Goal: Transaction & Acquisition: Purchase product/service

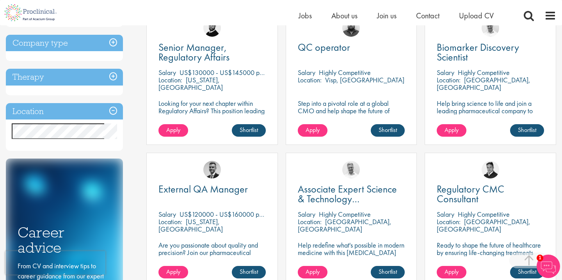
scroll to position [308, 0]
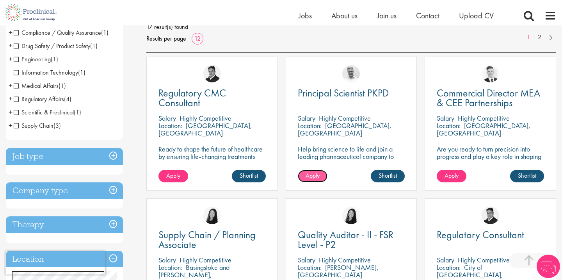
click at [312, 177] on span "Apply" at bounding box center [312, 175] width 14 height 8
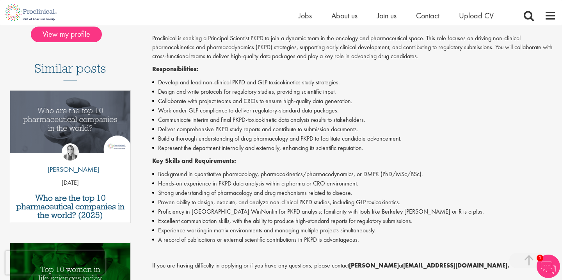
scroll to position [192, 0]
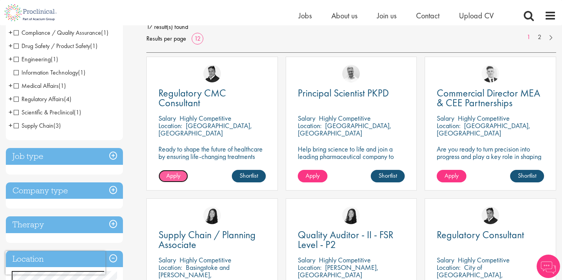
click at [177, 177] on span "Apply" at bounding box center [173, 175] width 14 height 8
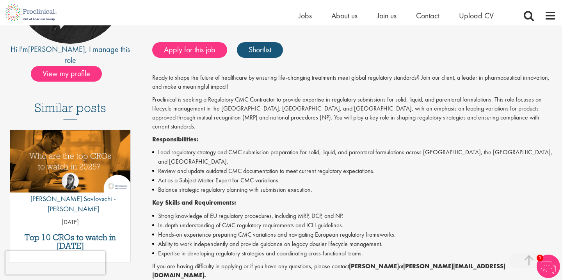
scroll to position [150, 0]
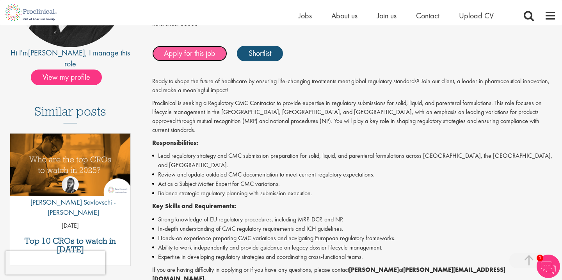
click at [180, 58] on link "Apply for this job" at bounding box center [189, 54] width 75 height 16
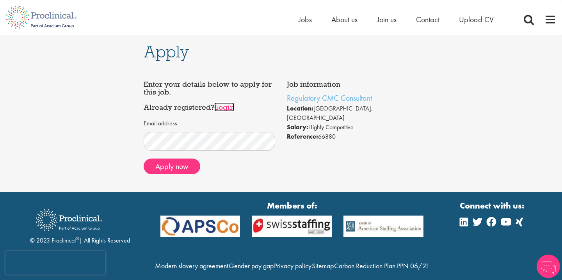
click at [226, 107] on link "Login" at bounding box center [224, 106] width 20 height 9
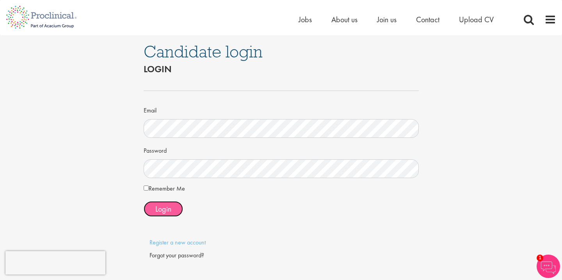
click at [157, 211] on span "Login" at bounding box center [163, 209] width 16 height 10
click at [165, 213] on span "Login" at bounding box center [163, 209] width 16 height 10
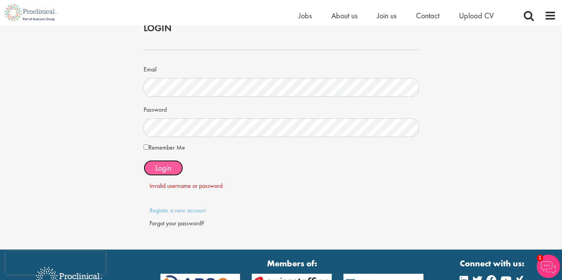
scroll to position [40, 0]
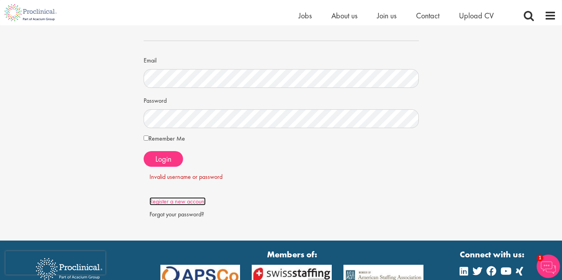
click at [179, 203] on link "Register a new account" at bounding box center [177, 201] width 56 height 8
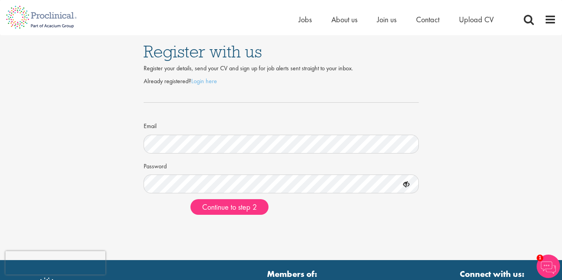
click at [165, 193] on form "Already registered? Login here Email Password Continue to step 2" at bounding box center [280, 146] width 263 height 138
click at [190, 199] on button "Continue to step 2" at bounding box center [229, 207] width 78 height 16
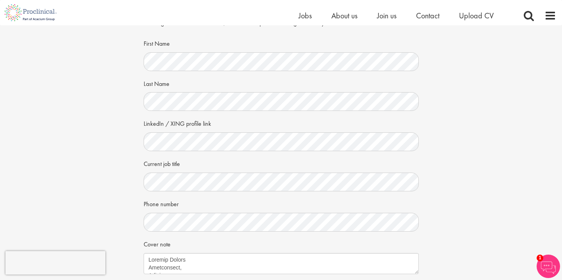
scroll to position [33, 0]
click at [93, 185] on div "Your personal details Please give us a few more details, which will help us fin…" at bounding box center [280, 170] width 573 height 357
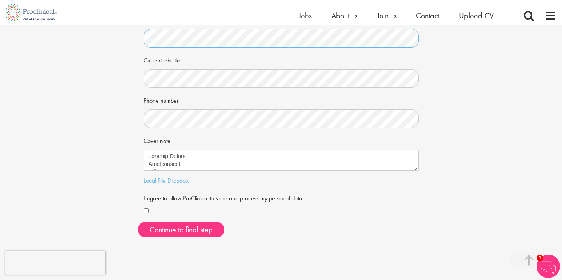
scroll to position [155, 0]
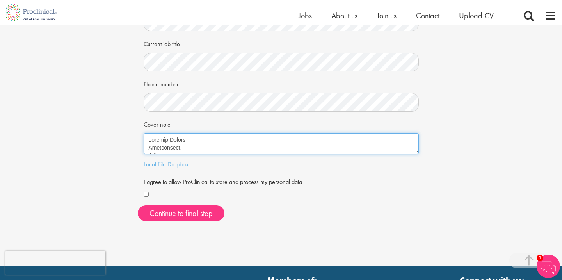
click at [180, 137] on textarea "Cover note" at bounding box center [281, 143] width 275 height 21
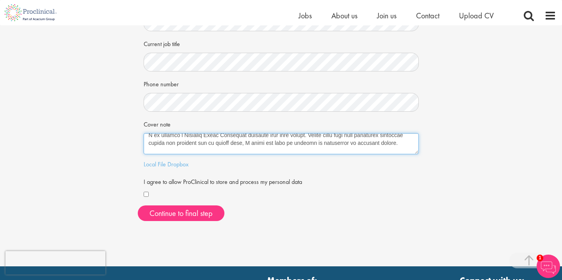
scroll to position [335, 0]
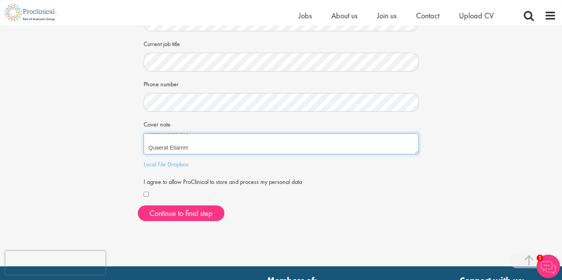
drag, startPoint x: 148, startPoint y: 139, endPoint x: 270, endPoint y: 219, distance: 145.1
click at [270, 220] on div "First Name Last Name LinkedIn / XING profile link Current job title Phone numbe…" at bounding box center [281, 72] width 287 height 310
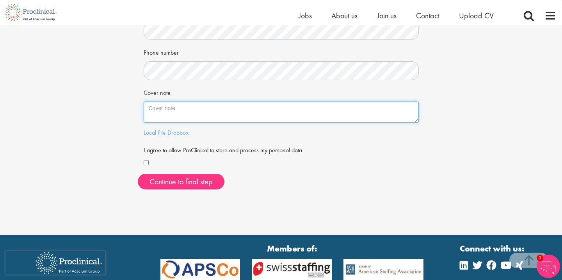
scroll to position [189, 0]
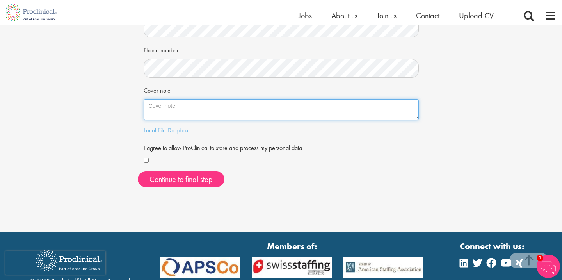
click at [167, 107] on textarea "Cover note" at bounding box center [281, 109] width 275 height 21
paste textarea "Dear Talent Acquisition Recruiter, I am excited to apply for the role of Regula…"
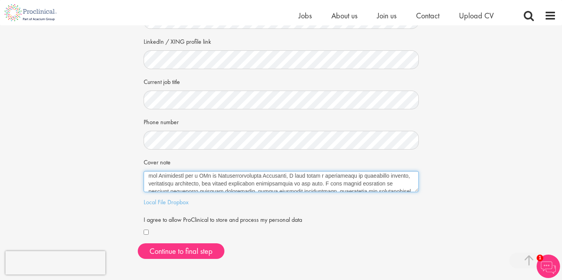
scroll to position [32, 0]
click at [148, 177] on textarea "Cover note" at bounding box center [281, 181] width 275 height 21
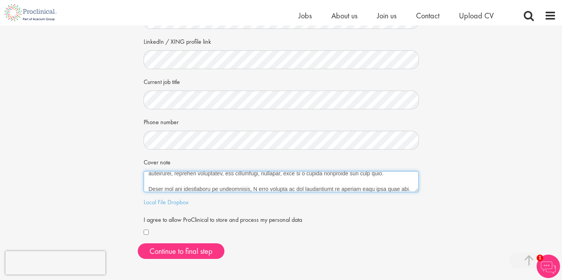
scroll to position [394, 0]
click at [161, 187] on textarea "Cover note" at bounding box center [281, 181] width 275 height 21
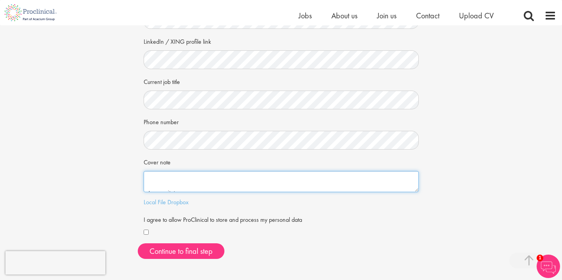
scroll to position [429, 0]
type textarea "Dear Talent Acquisition Recruiter, I am excited to apply for the role of Regula…"
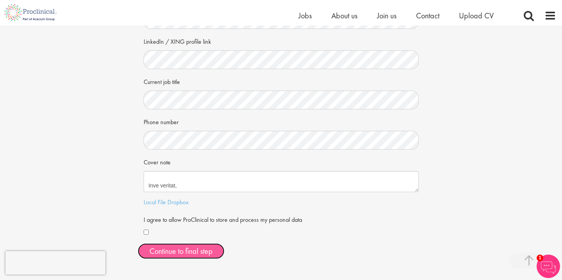
click at [168, 247] on button "Continue to final step" at bounding box center [181, 251] width 87 height 16
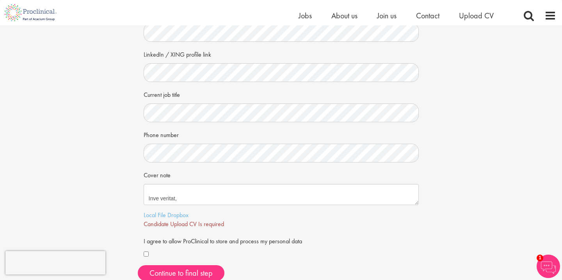
scroll to position [105, 0]
click at [161, 215] on link "Local File" at bounding box center [155, 214] width 22 height 8
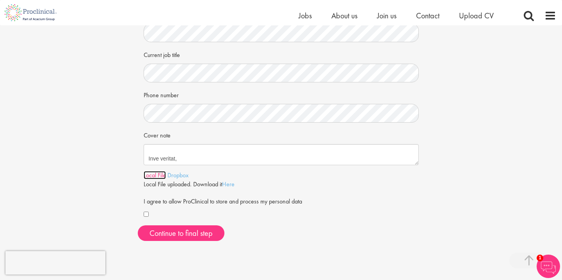
scroll to position [157, 0]
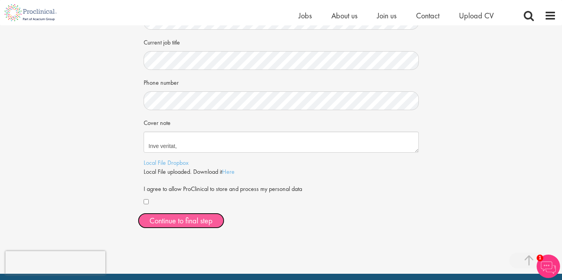
click at [205, 221] on span "Continue to final step" at bounding box center [180, 220] width 63 height 10
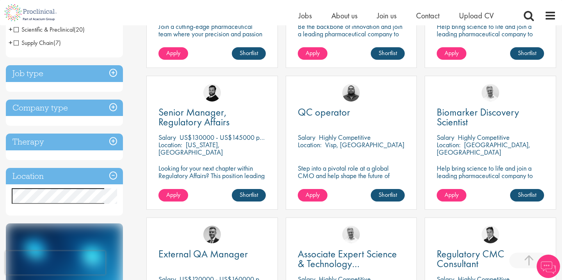
scroll to position [242, 0]
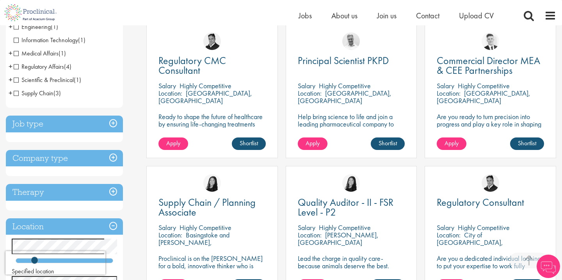
click at [238, 132] on div "Regulatory CMC Consultant Salary Highly Competitive Location: Surrey, England R…" at bounding box center [211, 91] width 131 height 134
click at [194, 74] on span "Regulatory CMC Consultant" at bounding box center [191, 65] width 67 height 23
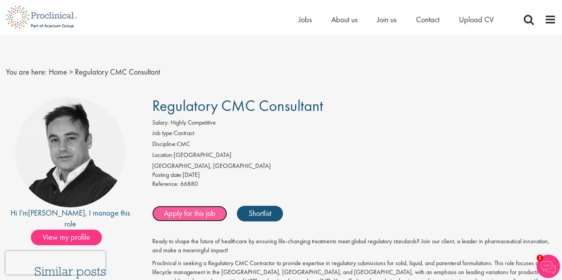
click at [179, 218] on link "Apply for this job" at bounding box center [189, 214] width 75 height 16
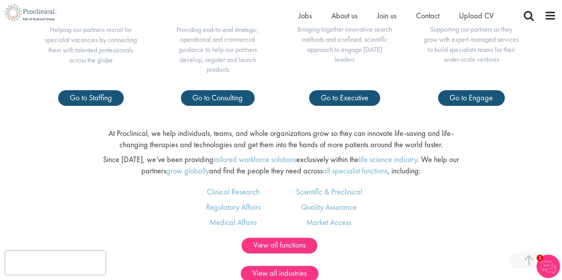
scroll to position [570, 0]
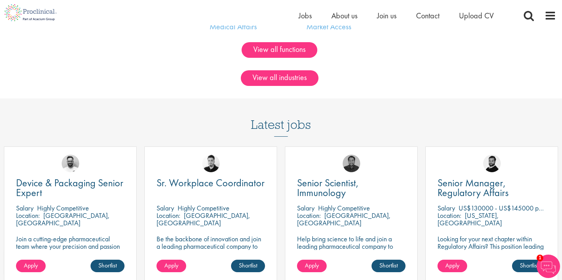
click at [343, 21] on li "About us" at bounding box center [344, 16] width 26 height 12
click at [335, 12] on span "About us" at bounding box center [344, 16] width 26 height 10
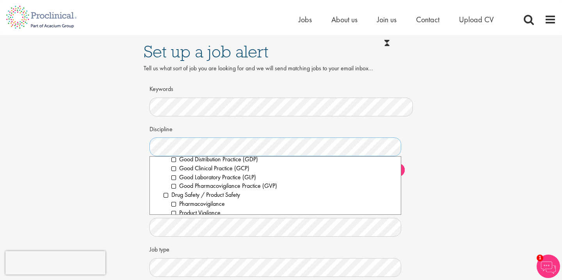
scroll to position [316, 0]
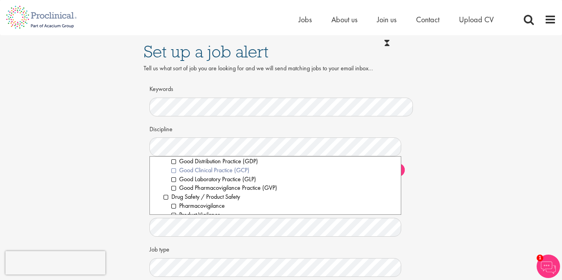
click at [173, 170] on li "Good Clinical Practice (GCP)" at bounding box center [282, 170] width 223 height 9
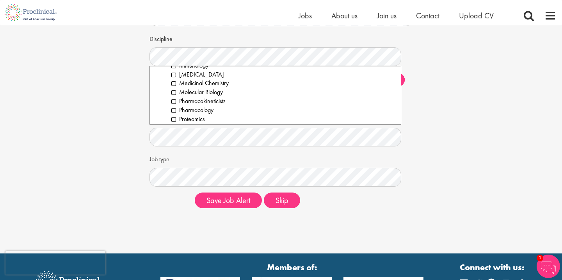
scroll to position [1071, 0]
click at [187, 111] on li "Pharmacology" at bounding box center [282, 108] width 223 height 9
click at [177, 101] on li "Pharmacokineticists" at bounding box center [282, 99] width 223 height 9
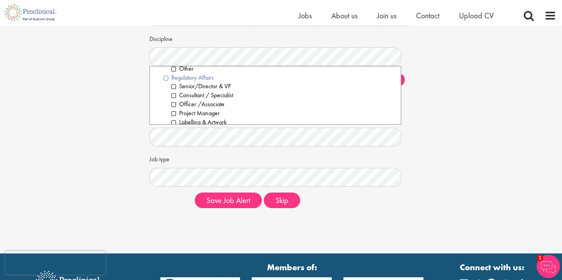
click at [166, 80] on li "Regulatory Affairs" at bounding box center [278, 77] width 231 height 9
click at [90, 129] on div "Set up a job alert Tell us what sort of job you are looking for and we will sen…" at bounding box center [280, 79] width 573 height 269
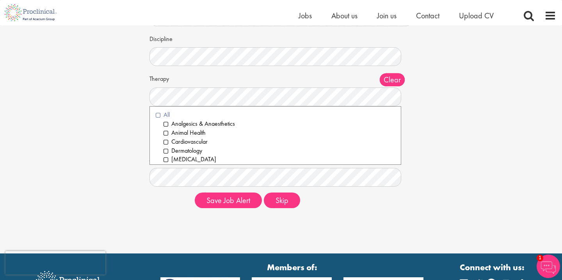
click at [158, 116] on li "All" at bounding box center [275, 114] width 239 height 9
click at [120, 134] on div "Set up a job alert Tell us what sort of job you are looking for and we will sen…" at bounding box center [280, 79] width 573 height 269
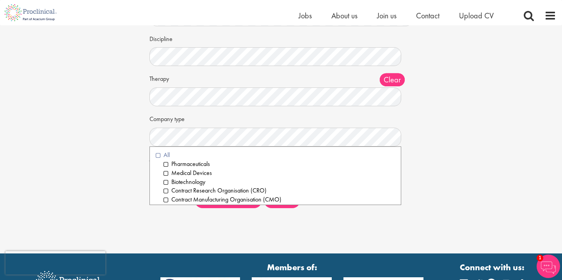
click at [158, 155] on li "All" at bounding box center [275, 155] width 239 height 9
click at [117, 164] on div "Set up a job alert Tell us what sort of job you are looking for and we will sen…" at bounding box center [280, 79] width 573 height 269
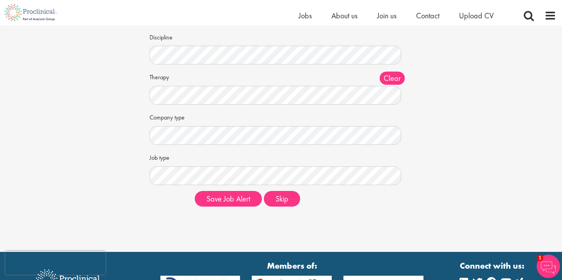
scroll to position [72, 0]
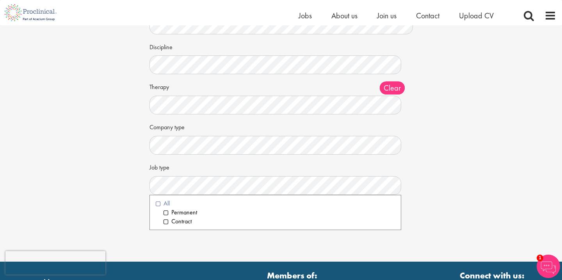
click at [159, 202] on li "All" at bounding box center [275, 203] width 239 height 9
click at [473, 181] on div "Set up a job alert Tell us what sort of job you are looking for and we will sen…" at bounding box center [280, 87] width 573 height 269
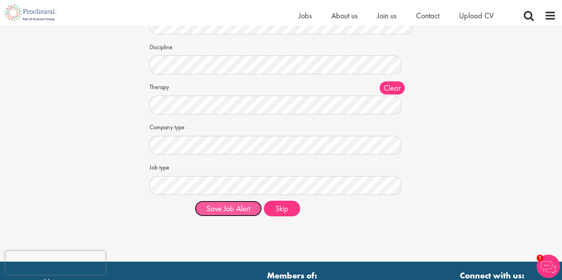
click at [239, 209] on button "Save Job Alert" at bounding box center [228, 208] width 67 height 16
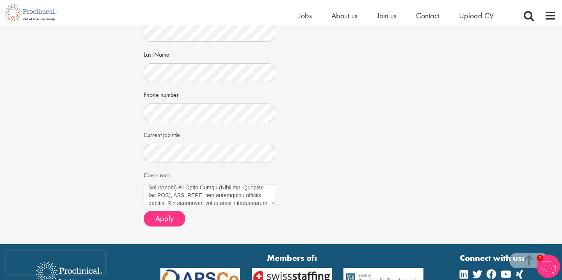
scroll to position [819, 0]
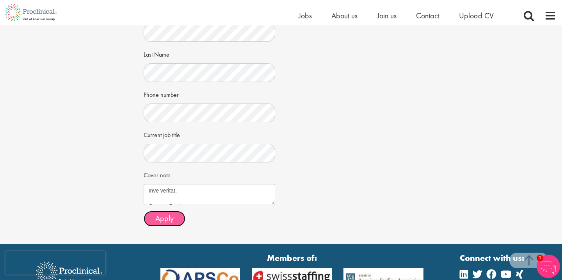
click at [164, 220] on span "Apply" at bounding box center [164, 218] width 18 height 10
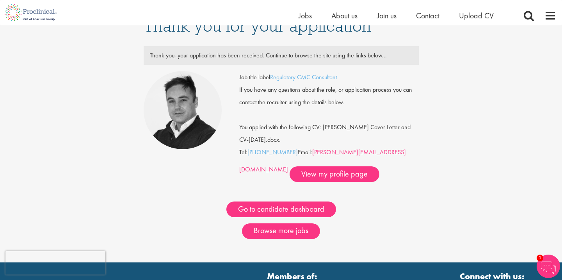
scroll to position [17, 0]
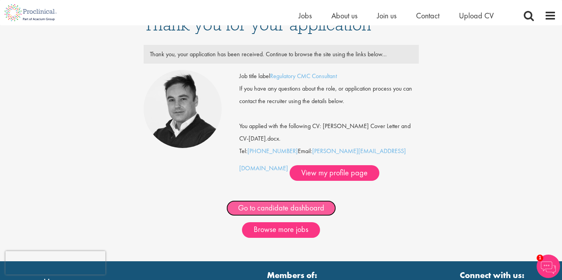
click at [289, 210] on link "Go to candidate dashboard" at bounding box center [281, 208] width 110 height 16
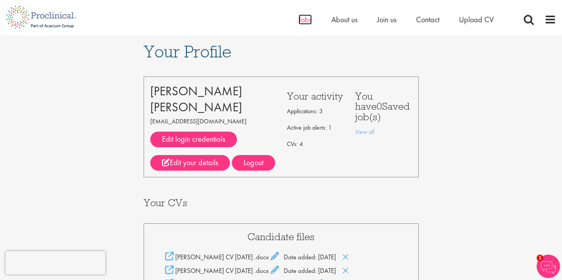
click at [306, 23] on span "Jobs" at bounding box center [304, 19] width 13 height 10
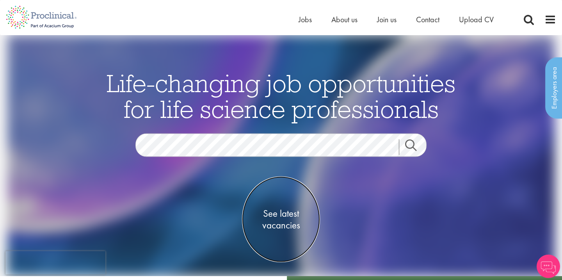
click at [288, 234] on link "See latest vacancies" at bounding box center [281, 219] width 78 height 86
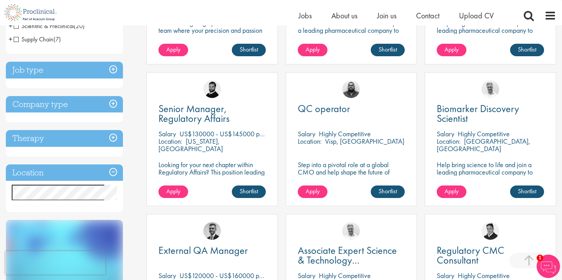
scroll to position [243, 0]
